Goal: Task Accomplishment & Management: Use online tool/utility

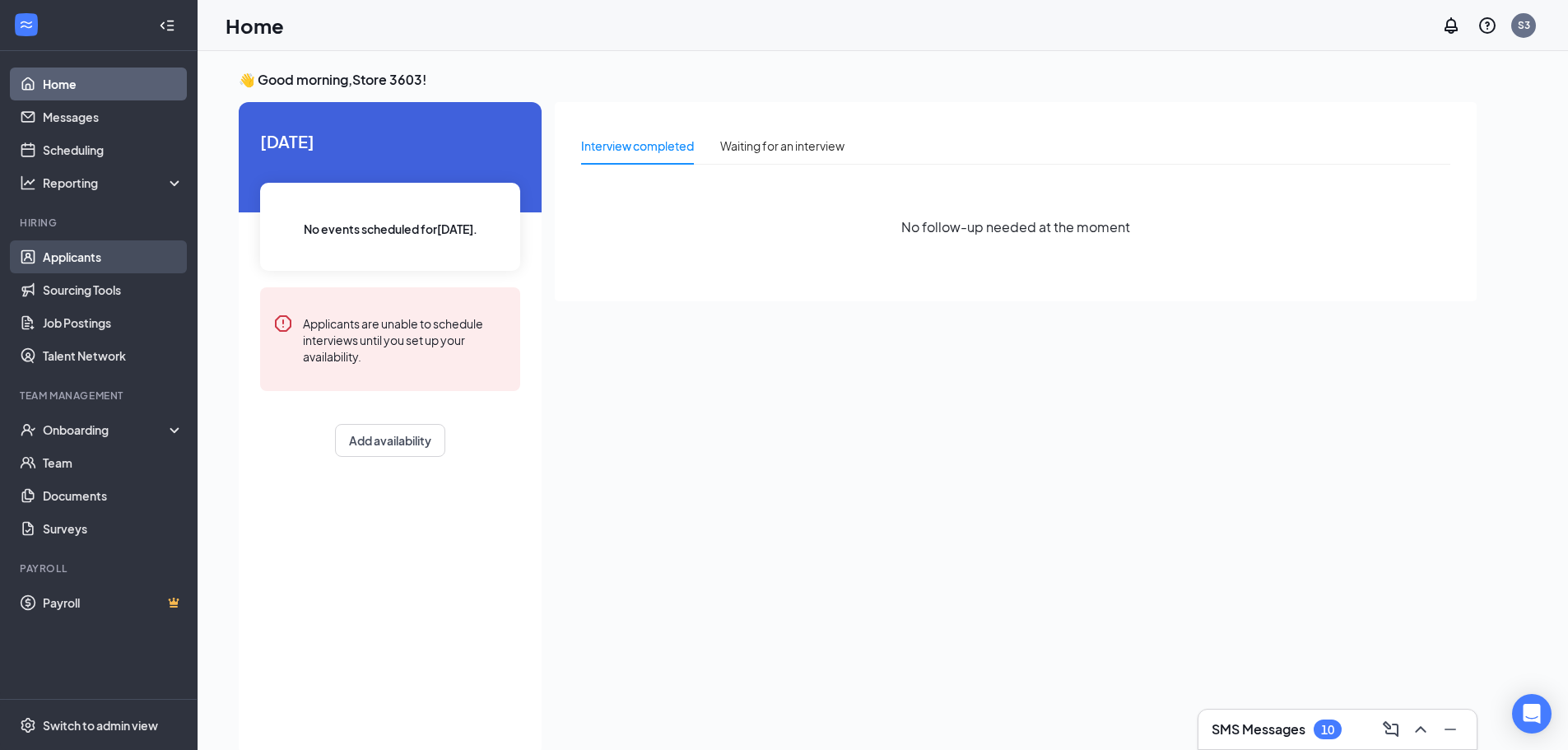
click at [104, 256] on link "Applicants" at bounding box center [113, 256] width 141 height 33
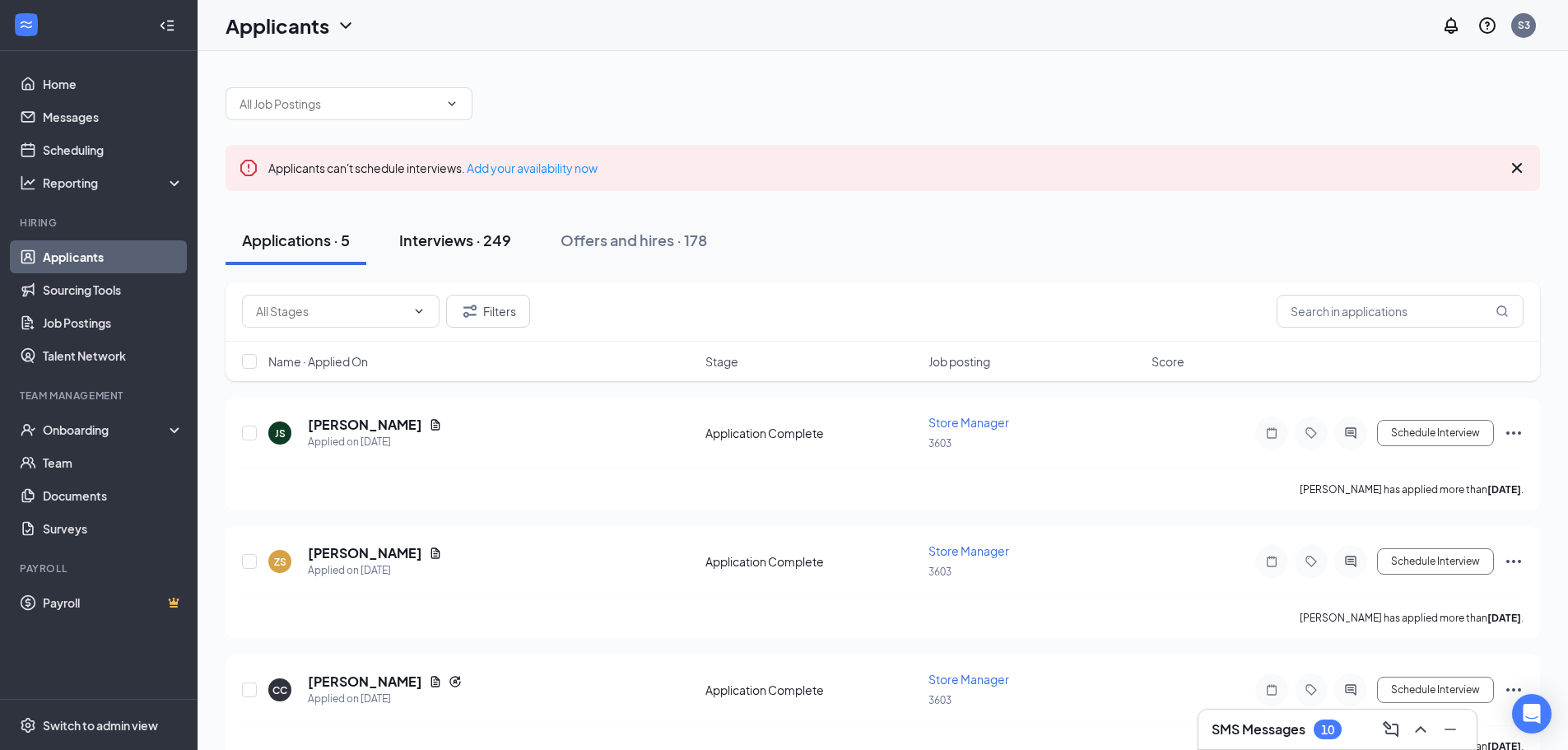
click at [467, 230] on div "Interviews · 249" at bounding box center [456, 240] width 112 height 20
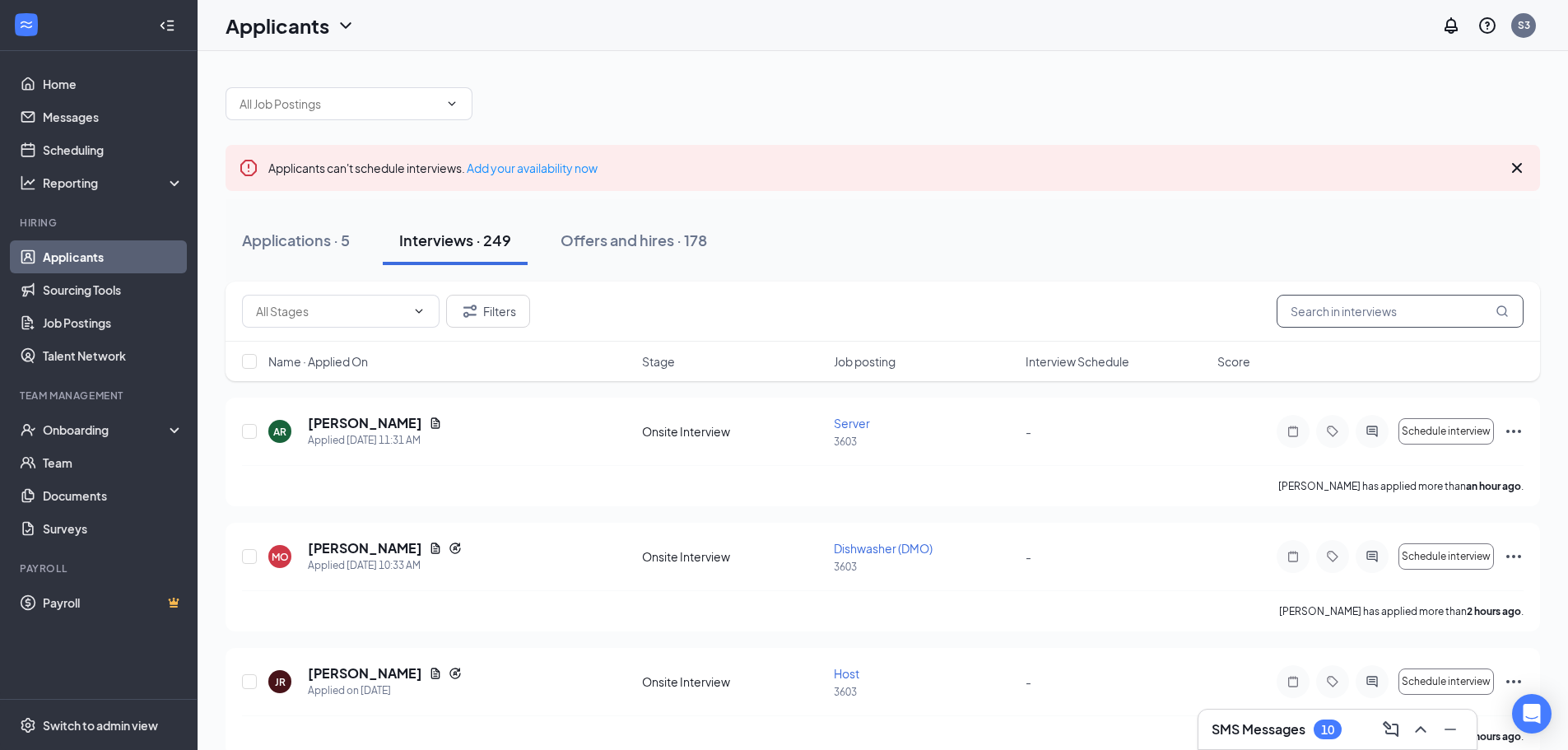
click at [1410, 309] on input "text" at bounding box center [1400, 311] width 247 height 33
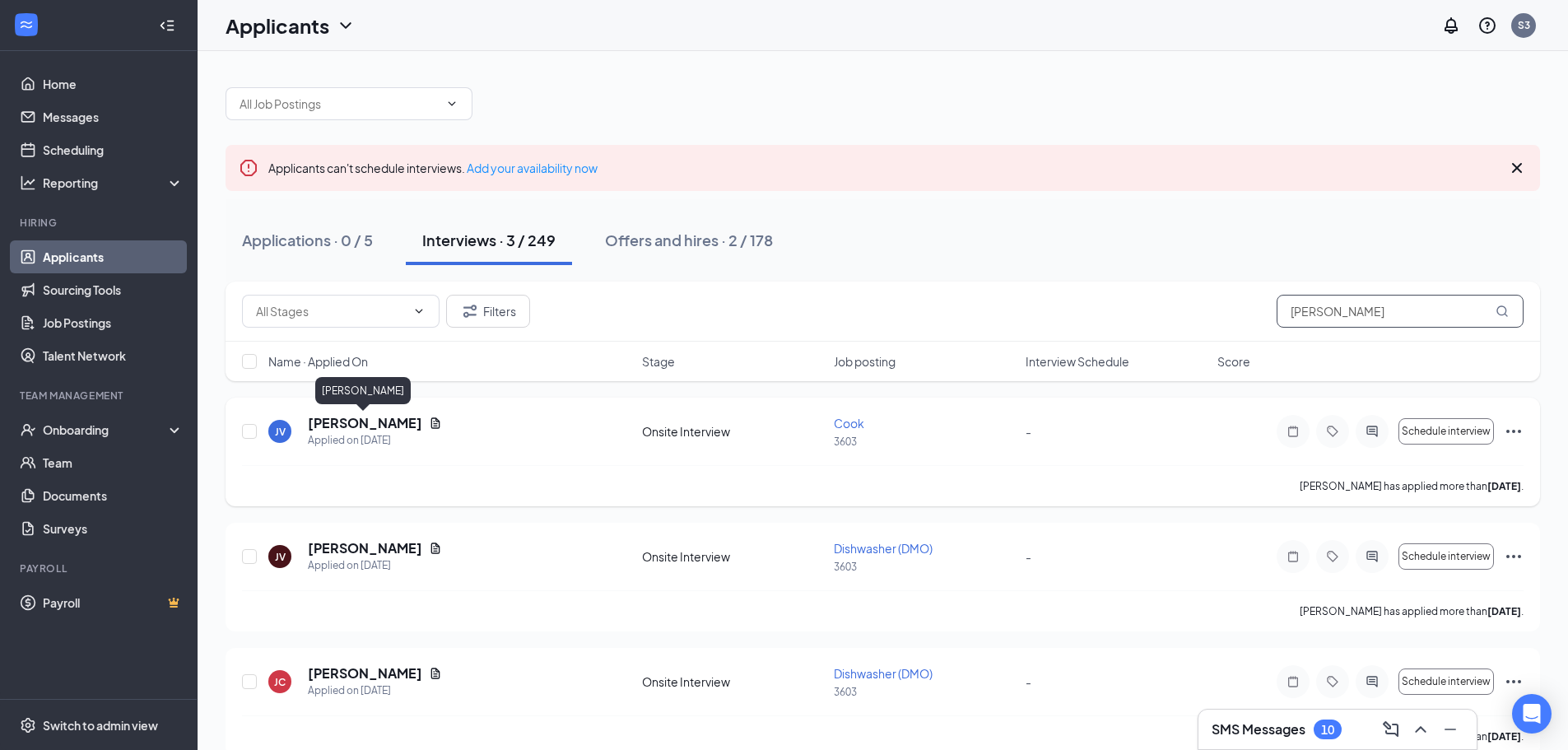
type input "[PERSON_NAME]"
click at [374, 424] on h5 "[PERSON_NAME]" at bounding box center [365, 423] width 115 height 18
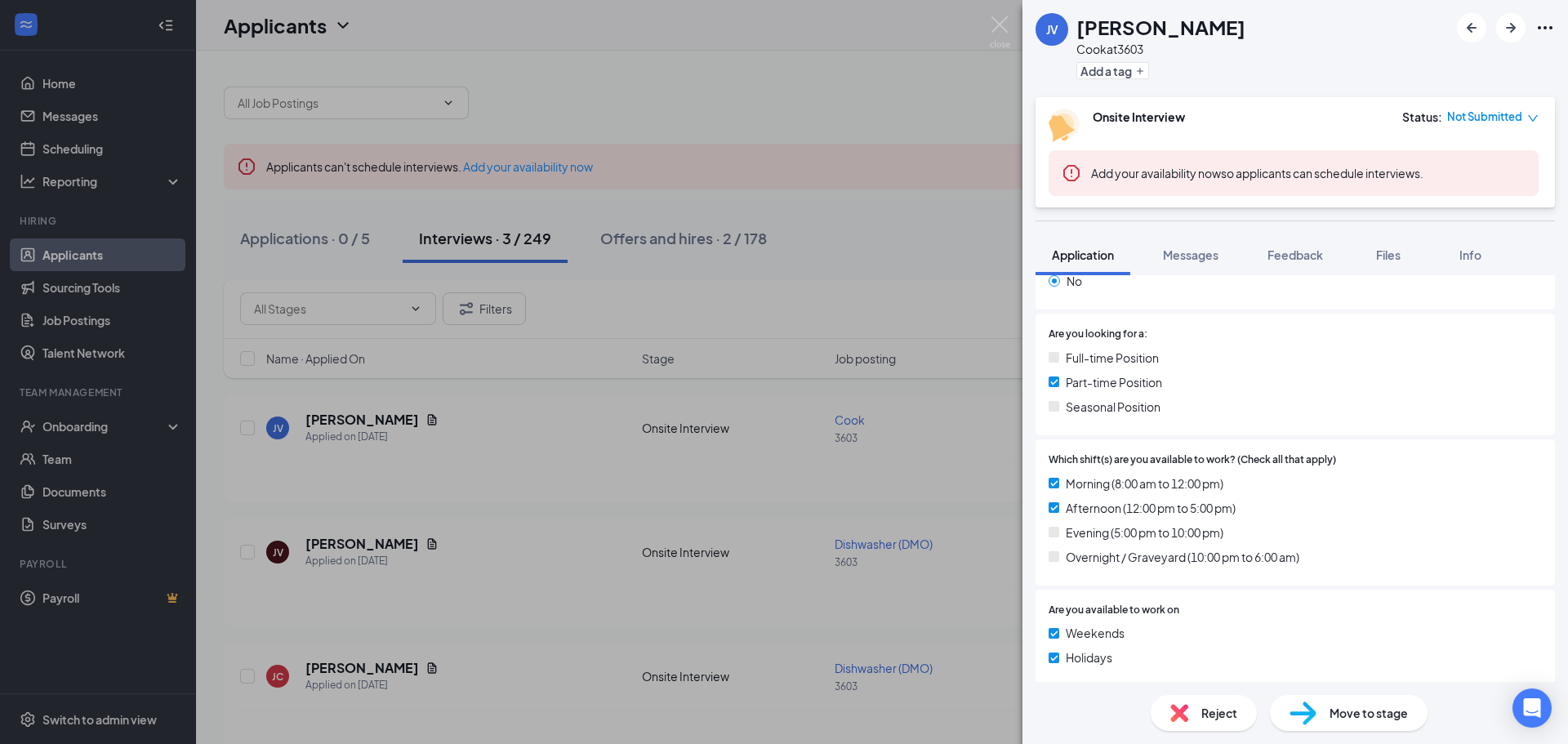
scroll to position [490, 0]
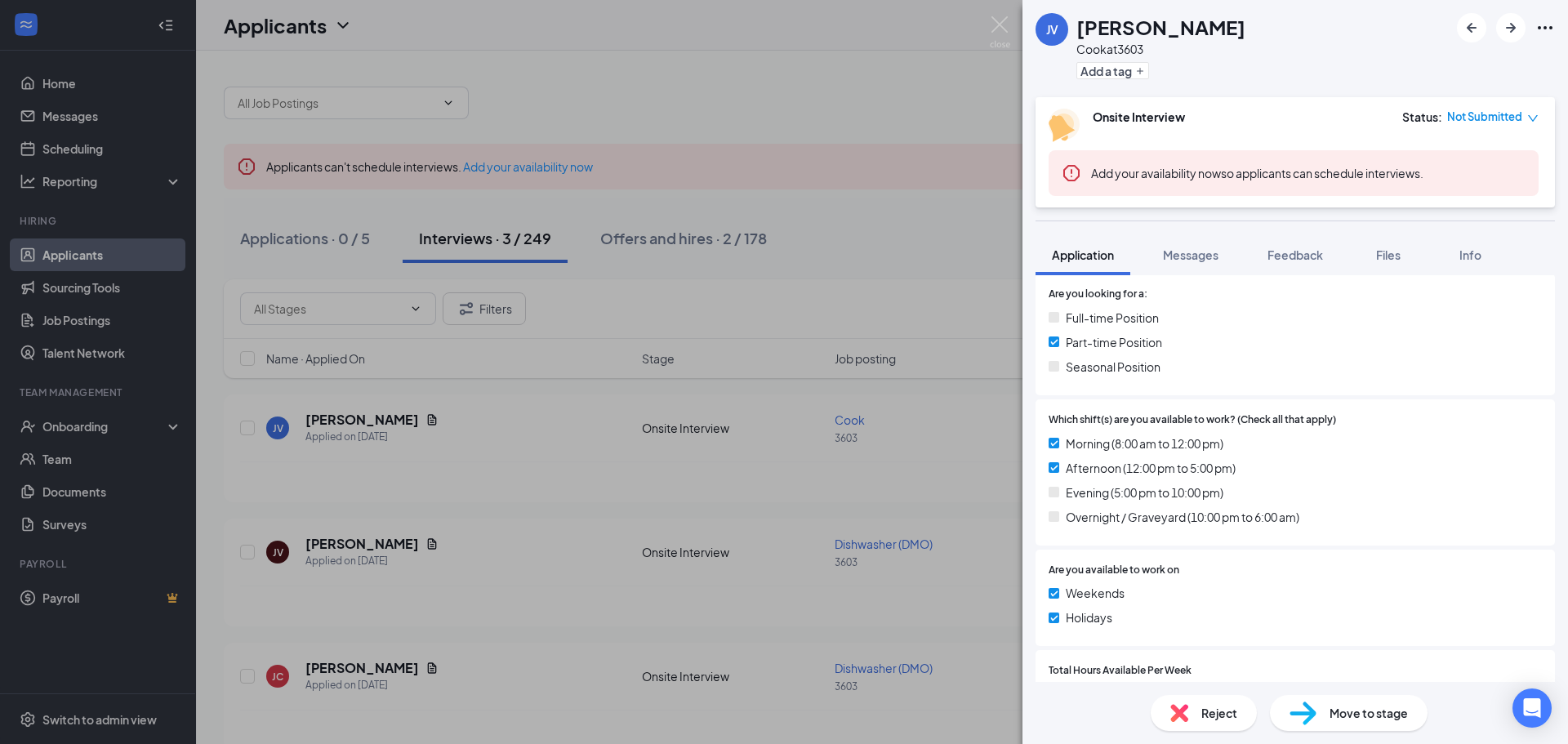
click at [479, 480] on div "JV [PERSON_NAME] at 3603 Add a tag Onsite Interview Status : Not Submitted Add …" at bounding box center [784, 372] width 1568 height 744
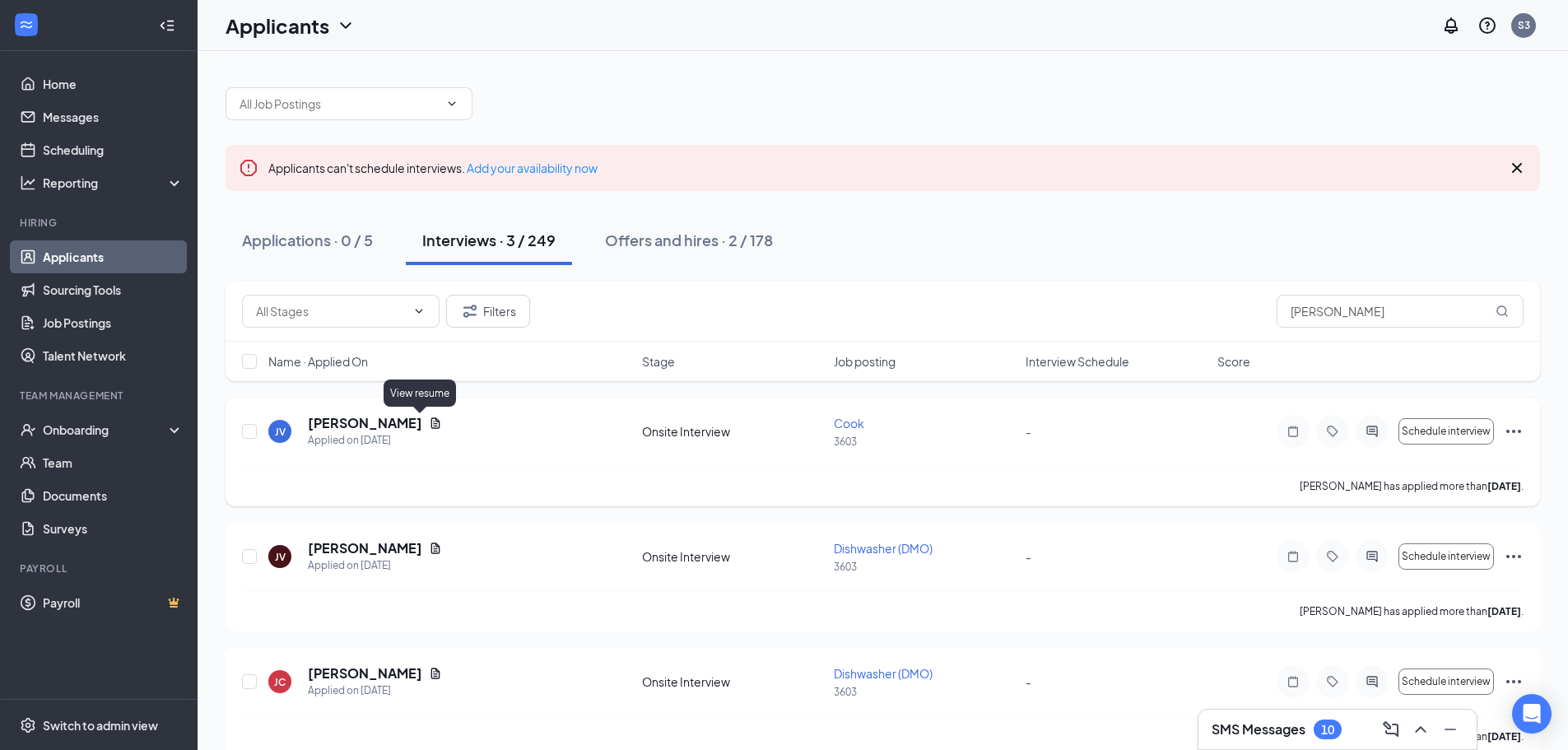
click at [428, 421] on icon "Document" at bounding box center [435, 423] width 14 height 14
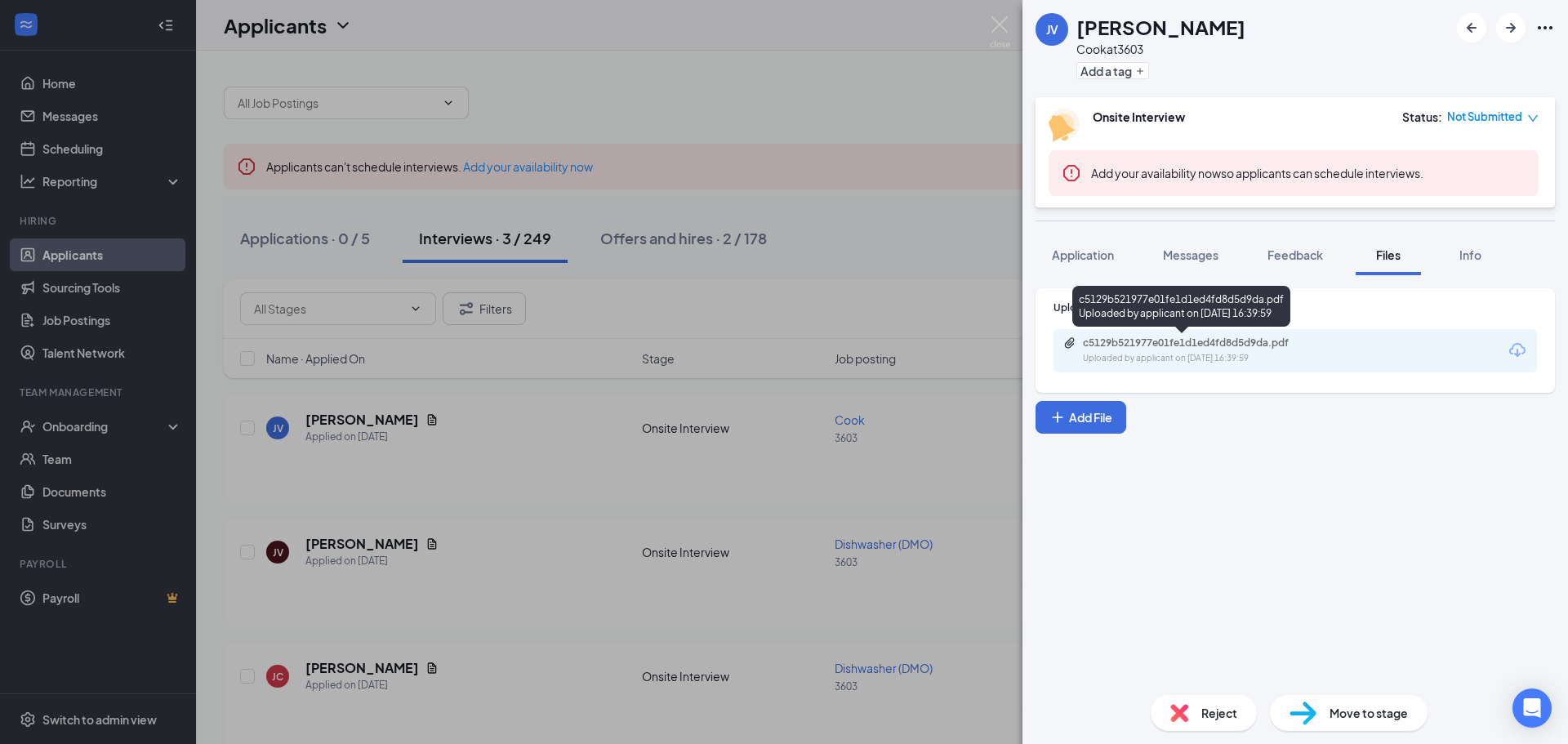
click at [1217, 350] on div "c5129b521977e01fe1d1ed4fd8d5d9da.pdf Uploaded by applicant on [DATE] 16:39:59" at bounding box center [1195, 351] width 264 height 29
